Goal: Information Seeking & Learning: Compare options

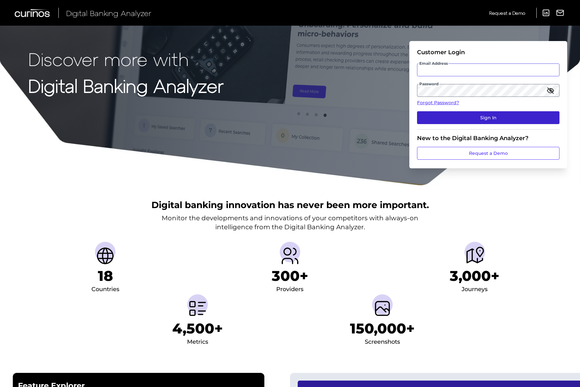
type input "[EMAIL_ADDRESS][DOMAIN_NAME]"
click at [456, 121] on button "Sign In" at bounding box center [488, 117] width 142 height 13
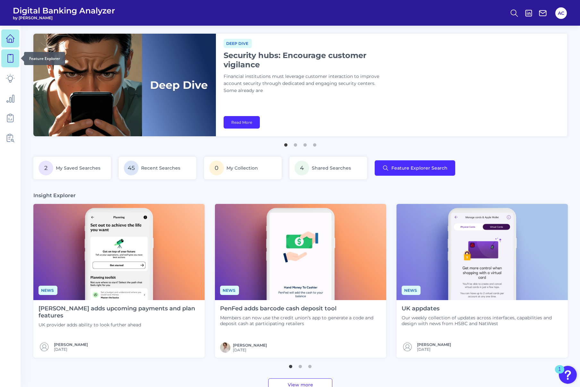
click at [6, 63] on link at bounding box center [10, 58] width 18 height 18
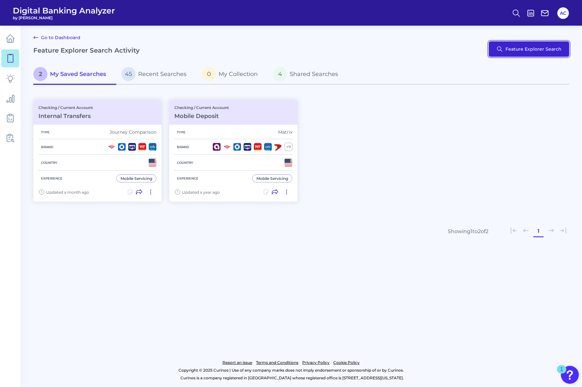
click at [526, 52] on button "Feature Explorer Search" at bounding box center [529, 48] width 80 height 15
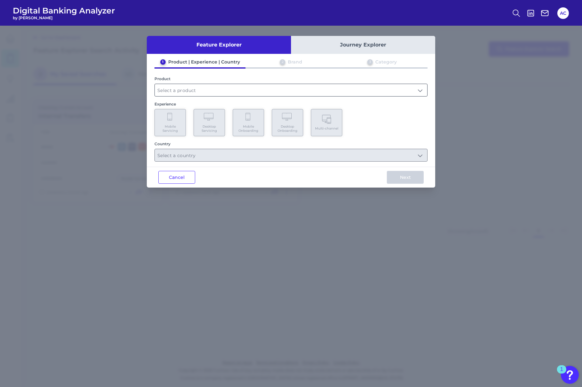
click at [179, 86] on input "text" at bounding box center [291, 90] width 273 height 12
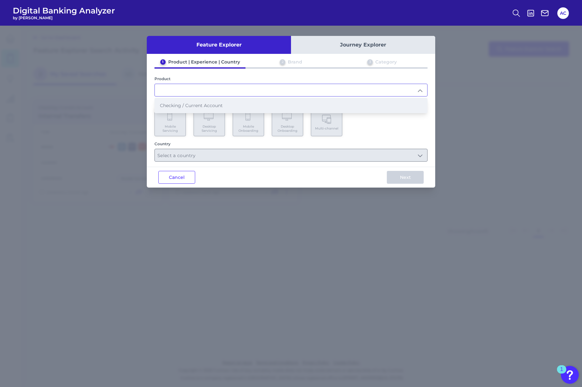
click at [176, 106] on span "Checking / Current Account" at bounding box center [191, 106] width 63 height 6
type input "Checking / Current Account"
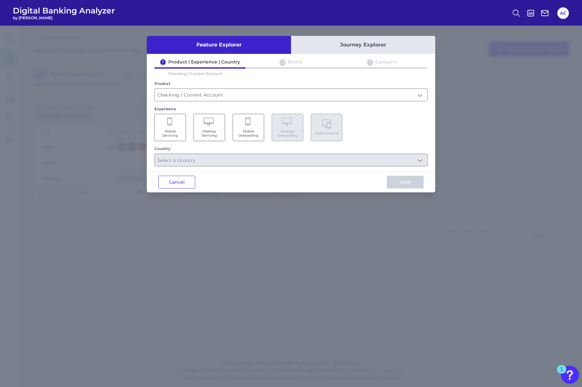
click at [209, 134] on span "Desktop Servicing" at bounding box center [209, 133] width 24 height 8
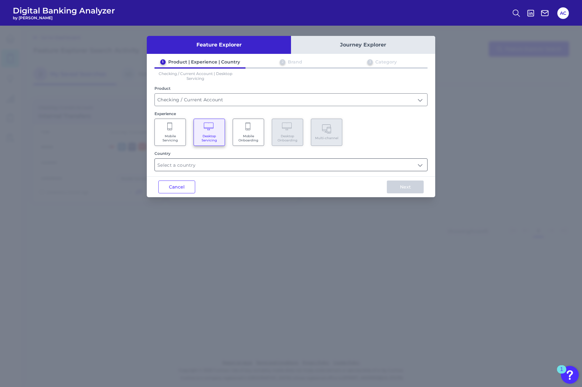
click at [421, 164] on input "text" at bounding box center [291, 165] width 273 height 12
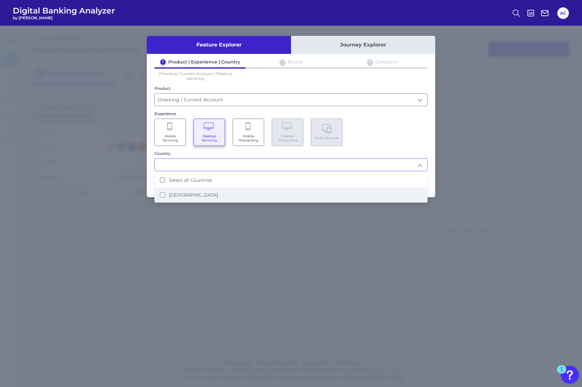
click at [300, 195] on li "[GEOGRAPHIC_DATA]" at bounding box center [291, 195] width 273 height 15
type input "Select all Countries"
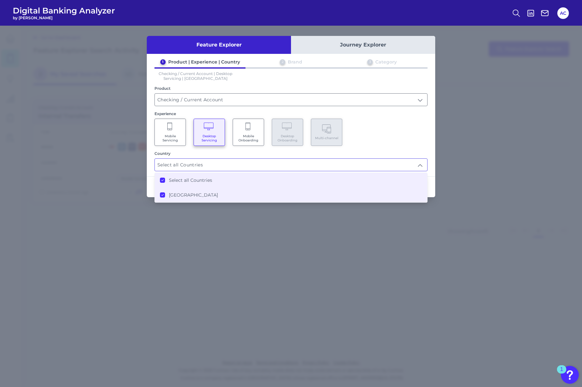
click at [396, 139] on div "Mobile Servicing Desktop Servicing Mobile Onboarding Desktop Onboarding Multi-c…" at bounding box center [291, 132] width 273 height 27
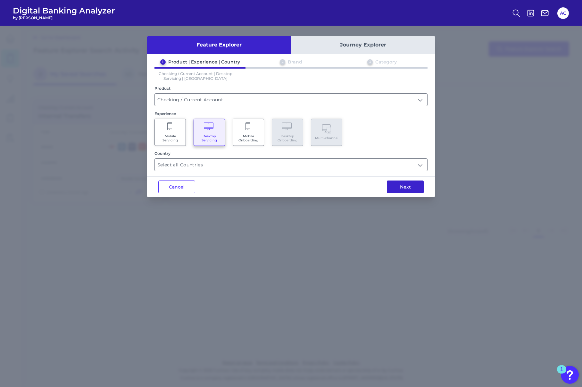
click at [415, 186] on button "Next" at bounding box center [405, 187] width 37 height 13
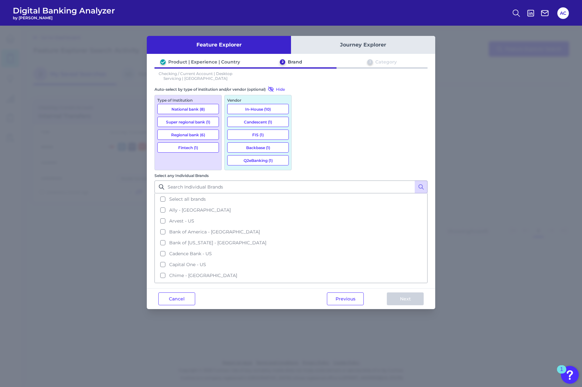
click at [186, 109] on button "National bank (8)" at bounding box center [188, 109] width 62 height 10
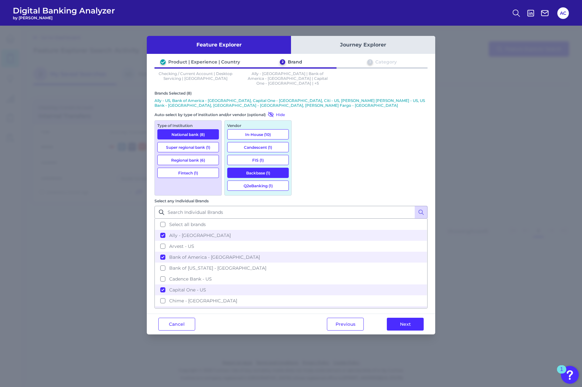
click at [183, 142] on button "Super regional bank (1)" at bounding box center [188, 147] width 62 height 10
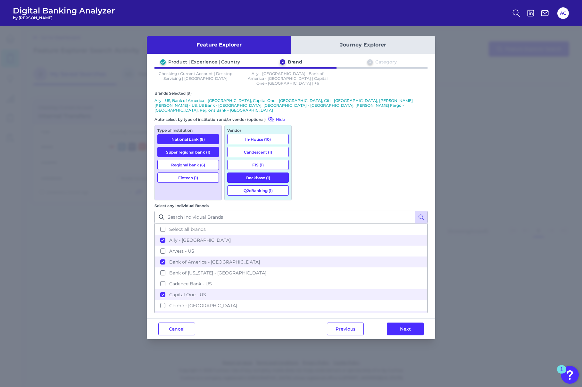
click at [194, 160] on button "Regional bank (6)" at bounding box center [188, 165] width 62 height 10
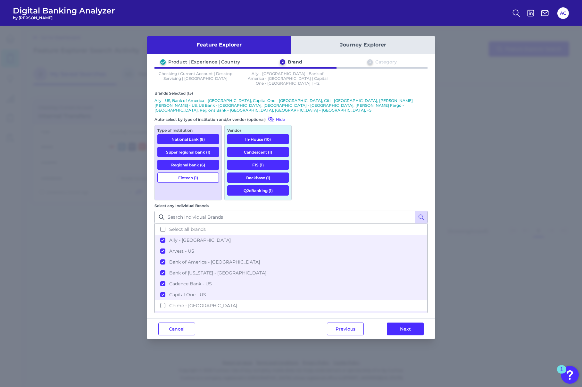
click at [185, 147] on button "Super regional bank (1)" at bounding box center [188, 152] width 62 height 10
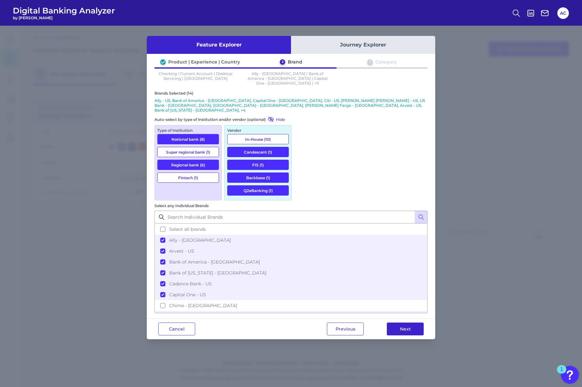
click at [395, 323] on button "Next" at bounding box center [405, 329] width 37 height 13
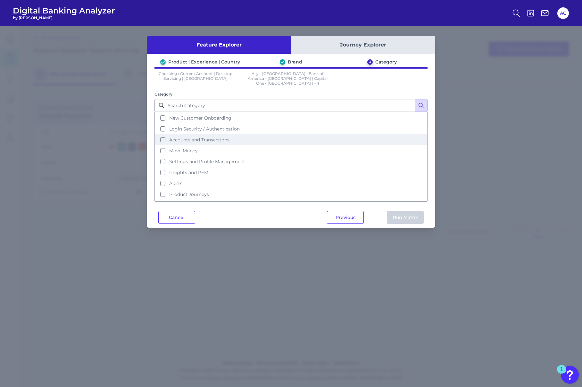
scroll to position [21, 0]
click at [216, 127] on span "Login Security / Authentication" at bounding box center [204, 130] width 71 height 6
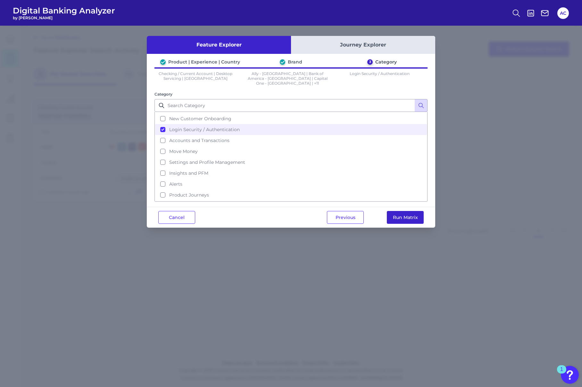
click at [402, 212] on button "Run Matrix" at bounding box center [405, 217] width 37 height 13
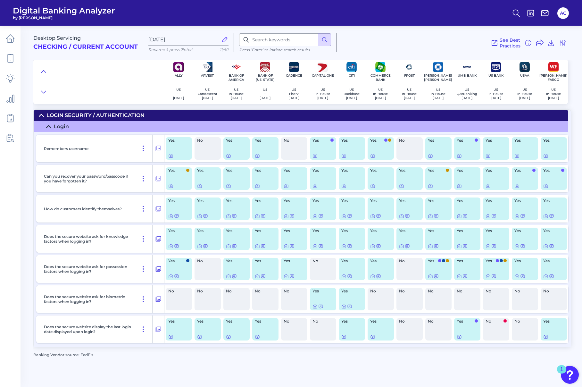
click at [182, 176] on div "Yes" at bounding box center [179, 178] width 26 height 22
click at [157, 177] on icon at bounding box center [158, 179] width 6 height 8
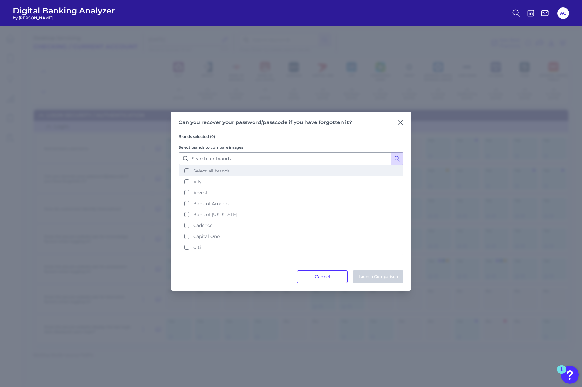
click at [208, 174] on button "Select all brands" at bounding box center [291, 170] width 224 height 11
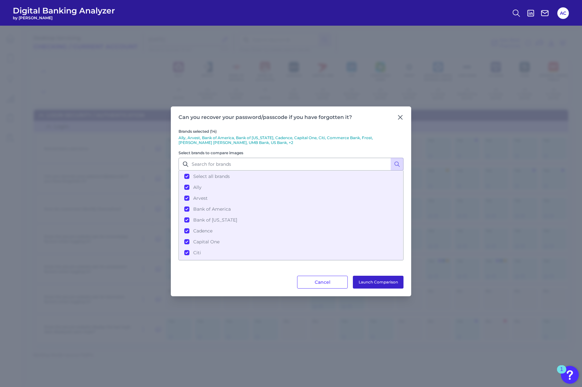
click at [367, 280] on button "Launch Comparison" at bounding box center [378, 282] width 51 height 13
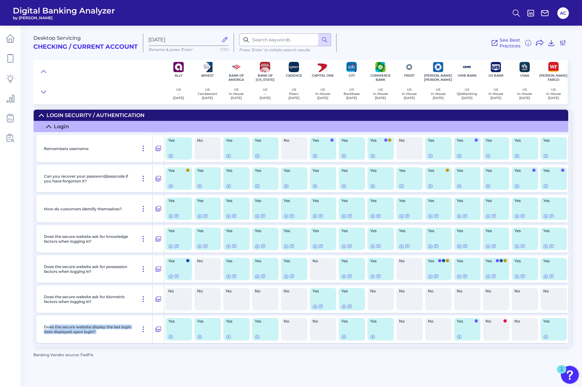
drag, startPoint x: 51, startPoint y: 327, endPoint x: 134, endPoint y: 335, distance: 83.7
click at [134, 335] on div "Does the secure website display the last login date displayed upon login?" at bounding box center [96, 330] width 111 height 28
click at [124, 334] on p "Does the secure website display the last login date displayed upon login?" at bounding box center [88, 330] width 88 height 10
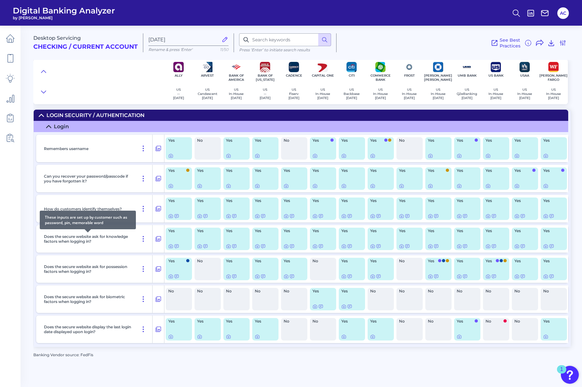
drag, startPoint x: 51, startPoint y: 234, endPoint x: 105, endPoint y: 242, distance: 54.8
click at [90, 235] on body "Digital Banking Analyzer by Curinos AC Desktop Servicing Checking / Current Acc…" at bounding box center [291, 193] width 582 height 387
drag, startPoint x: 97, startPoint y: 244, endPoint x: 40, endPoint y: 234, distance: 58.2
click at [40, 234] on div "Does the secure website ask for knowledge factors when logging in?" at bounding box center [100, 239] width 128 height 28
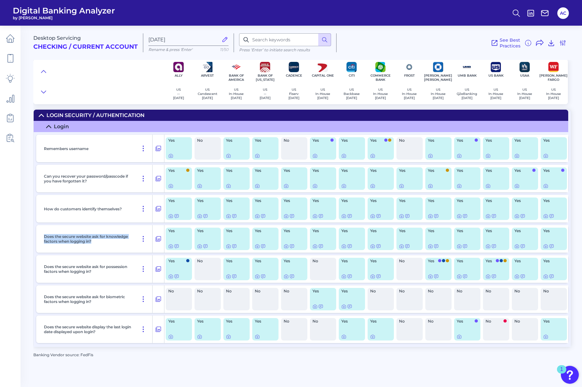
click at [68, 240] on p "Does the secure website ask for knowledge factors when logging in?" at bounding box center [88, 239] width 88 height 10
drag, startPoint x: 106, startPoint y: 274, endPoint x: 48, endPoint y: 260, distance: 59.0
click at [48, 260] on div "Does the secure website ask for possession factors when logging in?" at bounding box center [96, 269] width 111 height 28
click at [79, 265] on p "Does the secure website ask for possession factors when logging in?" at bounding box center [88, 269] width 88 height 10
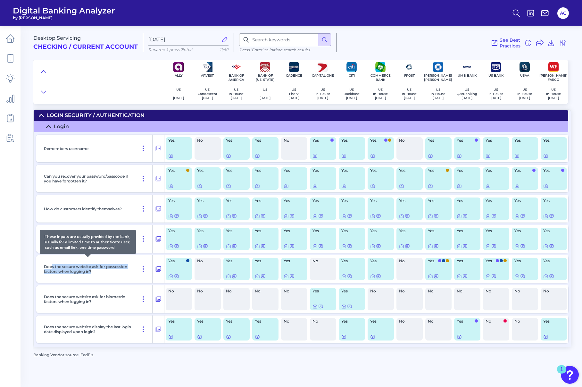
drag, startPoint x: 91, startPoint y: 275, endPoint x: 52, endPoint y: 267, distance: 40.0
click at [52, 267] on div "Does the secure website ask for possession factors when logging in?" at bounding box center [96, 269] width 111 height 28
click at [76, 270] on p "Does the secure website ask for possession factors when logging in?" at bounding box center [88, 269] width 88 height 10
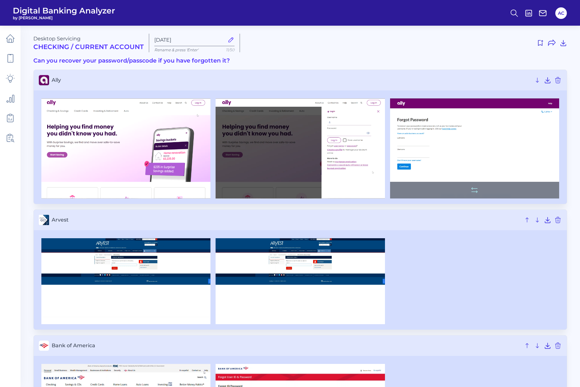
click at [428, 137] on img at bounding box center [474, 148] width 169 height 100
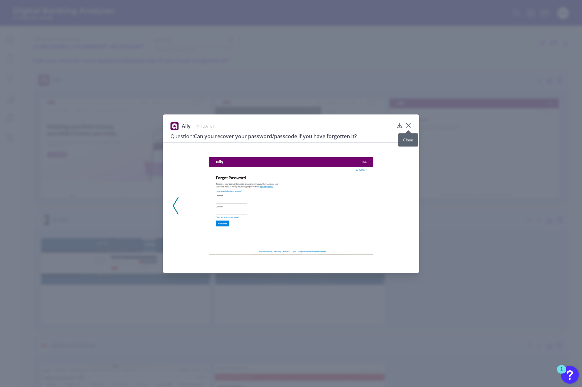
click at [409, 125] on icon at bounding box center [409, 125] width 4 height 4
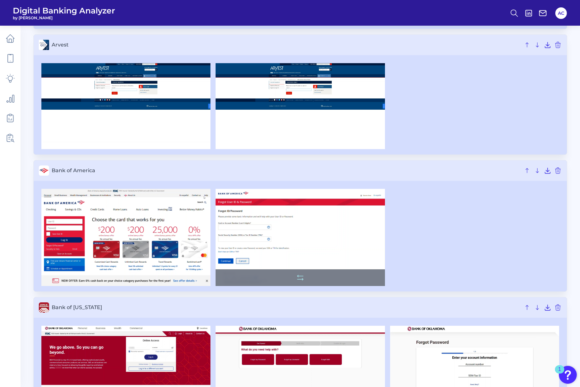
scroll to position [264, 0]
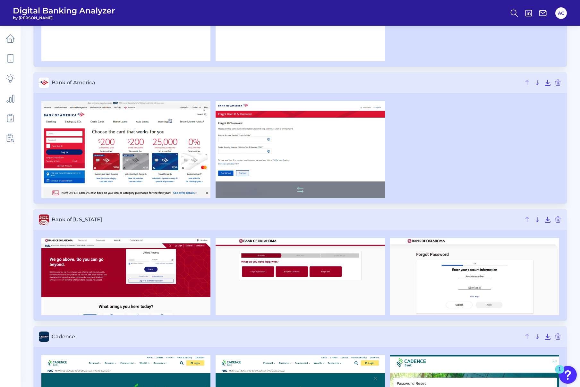
click at [302, 153] on img at bounding box center [300, 149] width 169 height 97
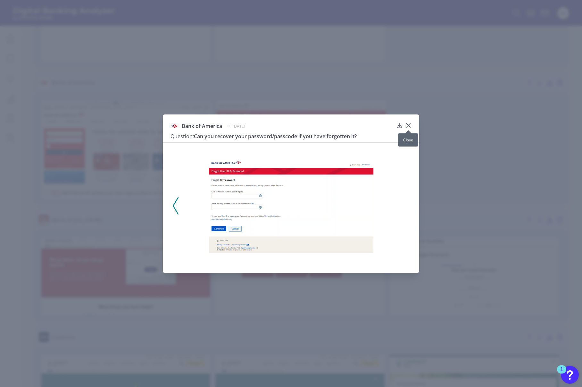
click at [405, 123] on icon at bounding box center [408, 125] width 6 height 6
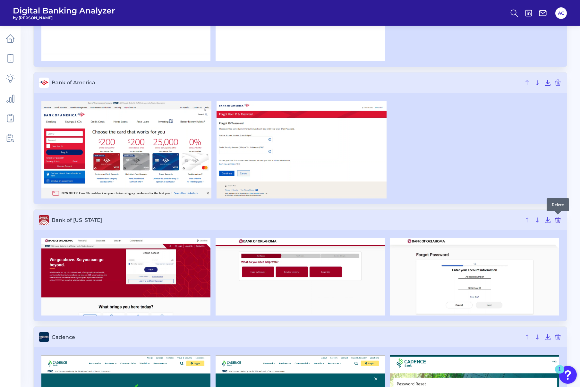
click at [470, 220] on icon at bounding box center [558, 220] width 8 height 8
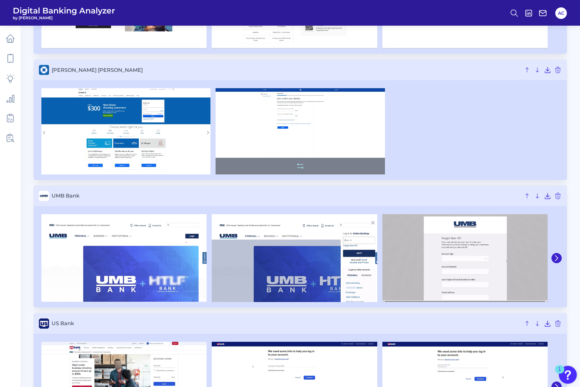
scroll to position [1088, 0]
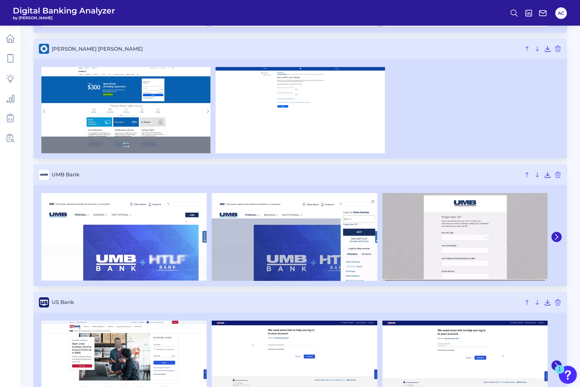
click at [138, 102] on img at bounding box center [125, 110] width 169 height 86
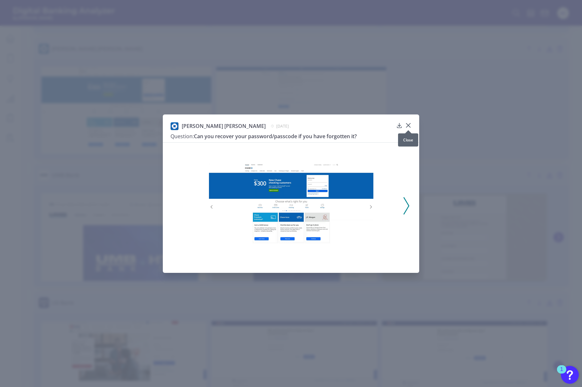
click at [411, 127] on div at bounding box center [408, 130] width 6 height 6
click at [410, 126] on icon at bounding box center [408, 125] width 6 height 6
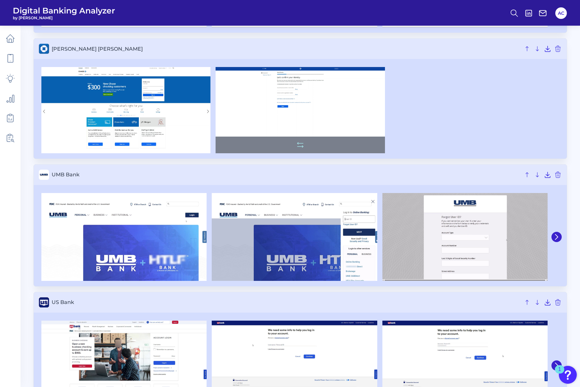
click at [297, 111] on img at bounding box center [300, 110] width 169 height 86
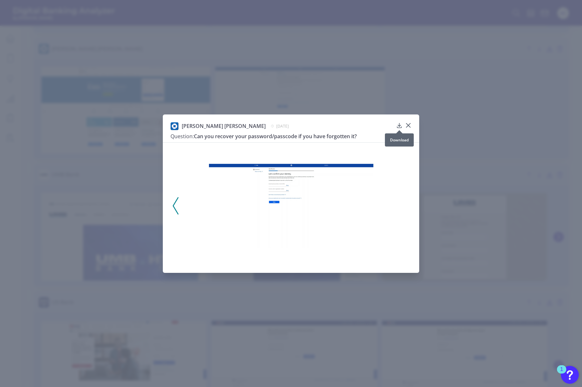
click at [397, 126] on icon at bounding box center [399, 125] width 6 height 6
click at [411, 125] on icon at bounding box center [408, 125] width 6 height 6
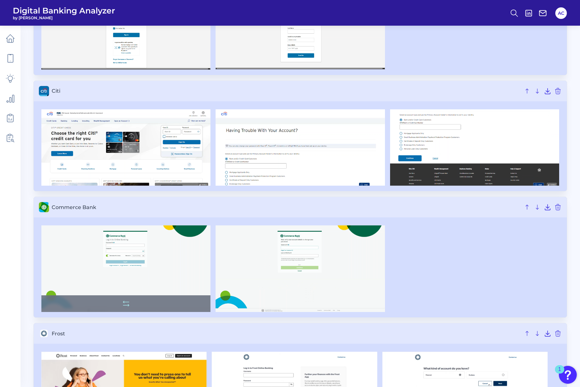
scroll to position [657, 0]
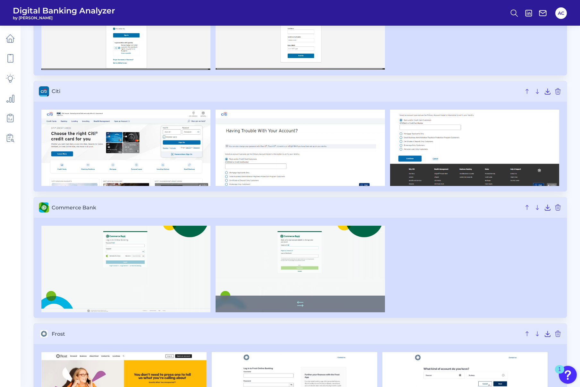
click at [267, 251] on img at bounding box center [300, 269] width 169 height 87
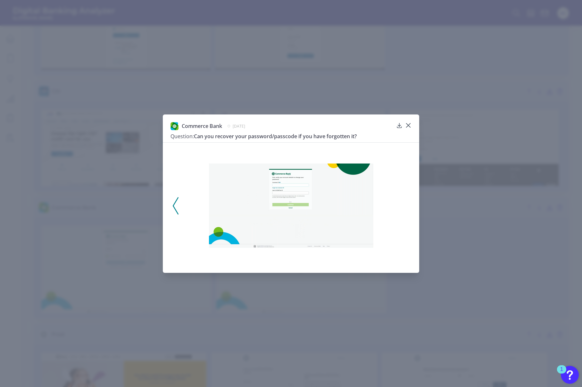
drag, startPoint x: 506, startPoint y: 262, endPoint x: 323, endPoint y: 258, distance: 182.8
click at [470, 262] on div "Commerce Bank October 23, 2024 Question: Can you recover your password/passcode…" at bounding box center [291, 193] width 582 height 387
click at [411, 124] on icon at bounding box center [408, 125] width 6 height 6
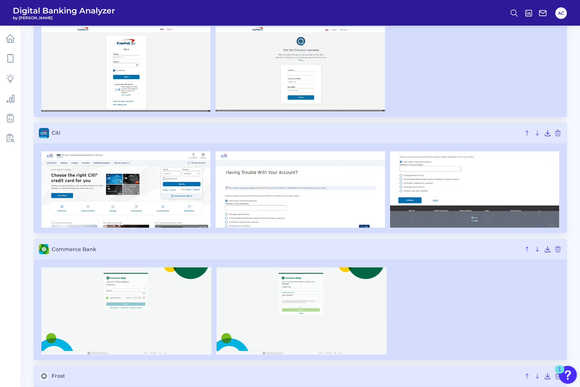
scroll to position [615, 0]
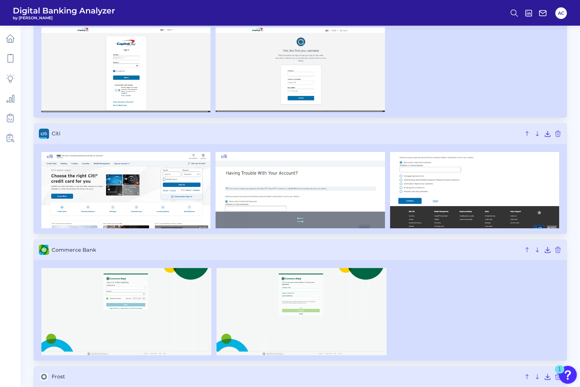
click at [291, 173] on img at bounding box center [300, 190] width 169 height 76
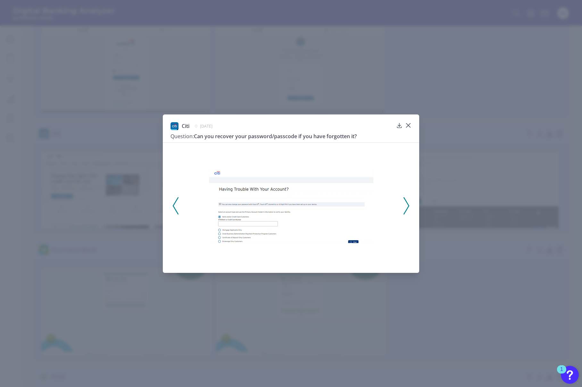
click at [407, 207] on icon at bounding box center [407, 205] width 6 height 17
click at [406, 208] on icon at bounding box center [407, 205] width 6 height 17
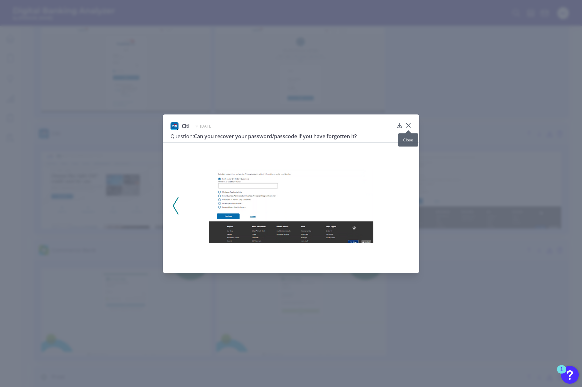
click at [409, 123] on icon at bounding box center [408, 125] width 6 height 6
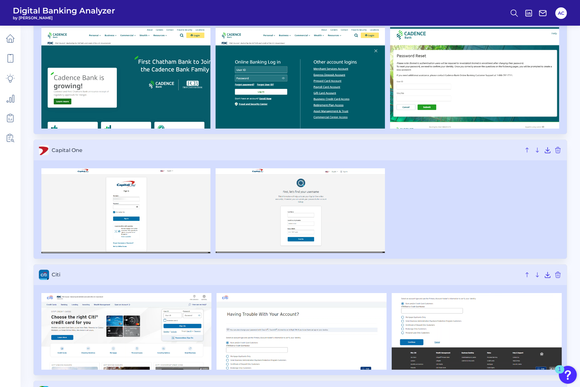
scroll to position [569, 0]
